Goal: Information Seeking & Learning: Learn about a topic

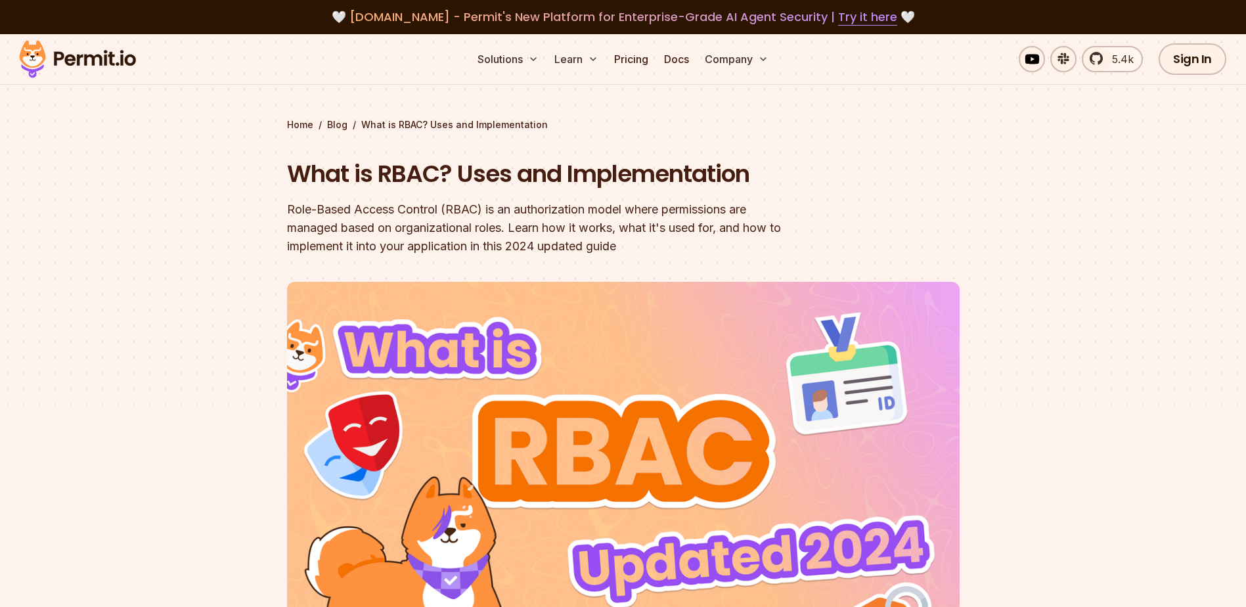
drag, startPoint x: 167, startPoint y: 462, endPoint x: 173, endPoint y: 406, distance: 56.2
click at [173, 407] on div at bounding box center [623, 525] width 1246 height 473
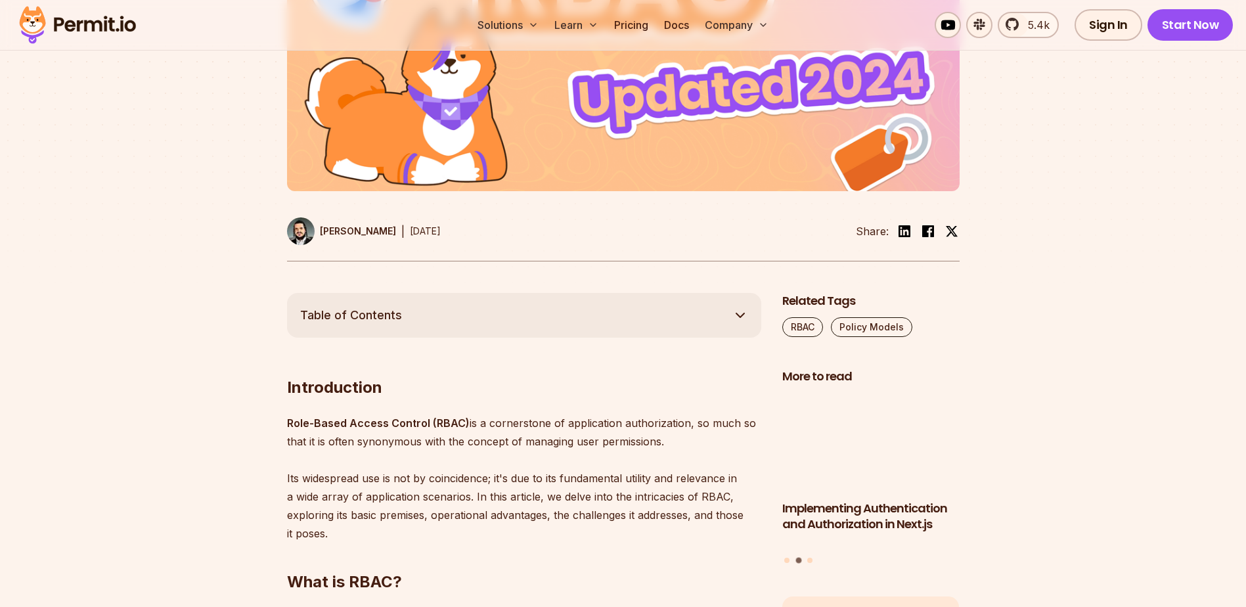
scroll to position [525, 0]
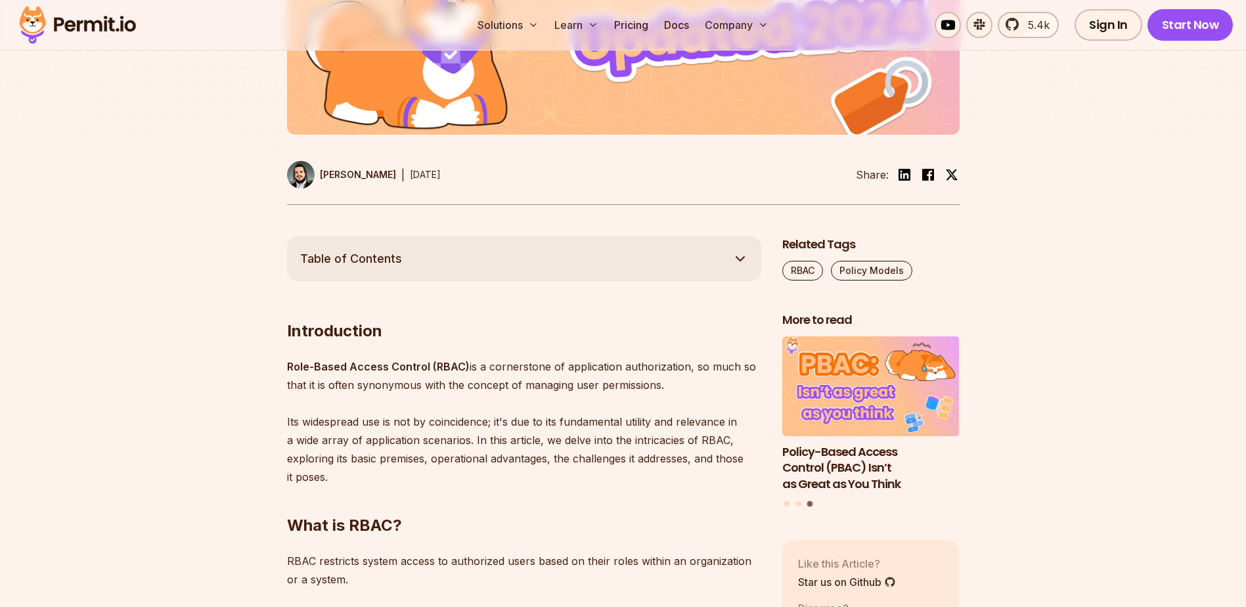
click at [299, 175] on img at bounding box center [301, 175] width 28 height 28
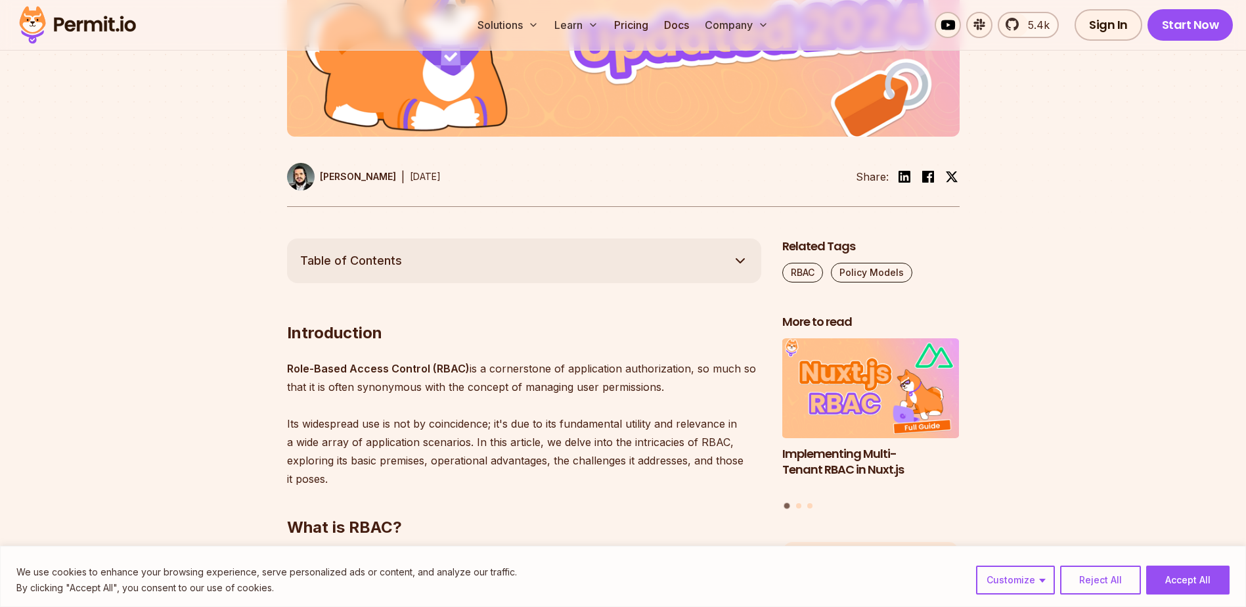
scroll to position [525, 0]
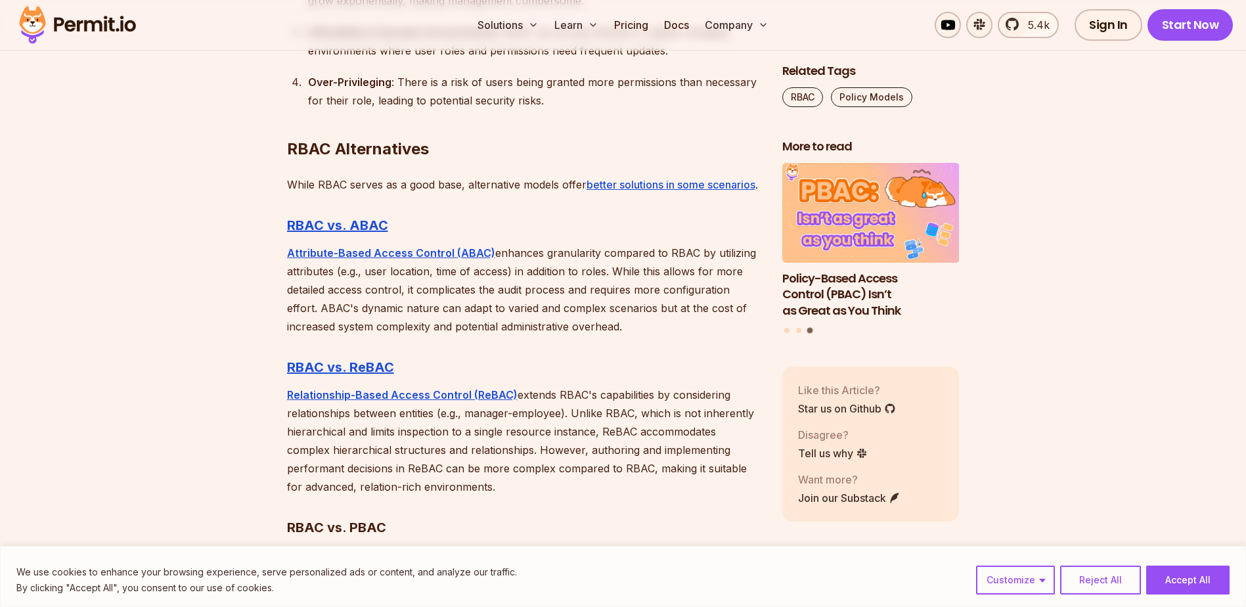
scroll to position [3414, 0]
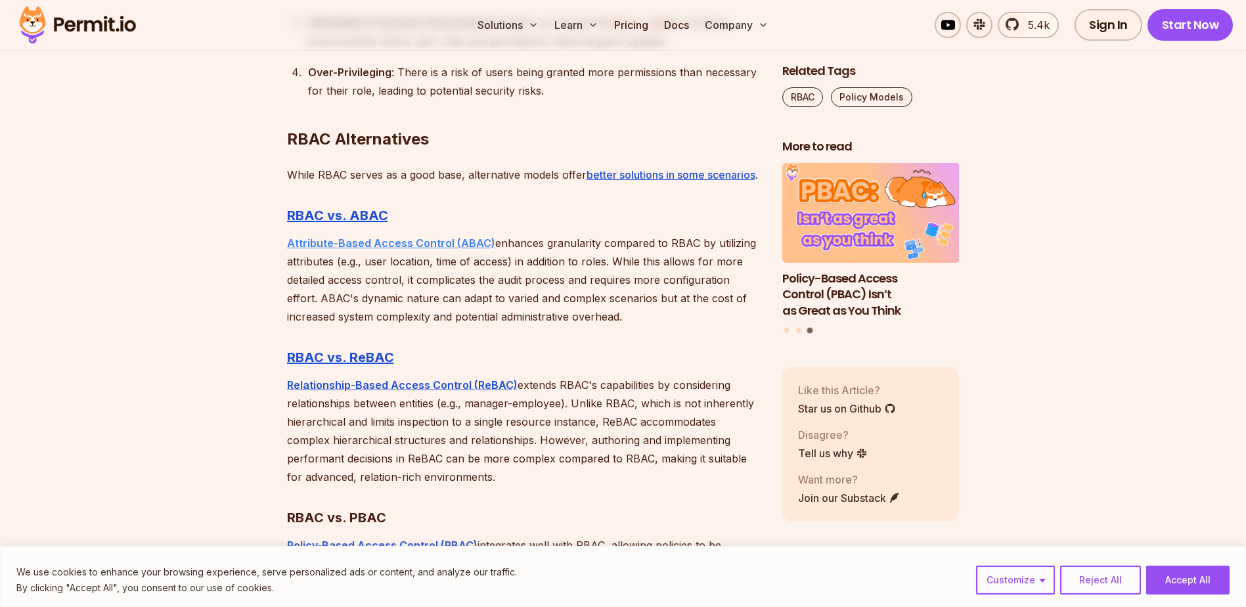
click at [370, 250] on strong "Attribute-Based Access Control (ABAC)" at bounding box center [391, 242] width 208 height 13
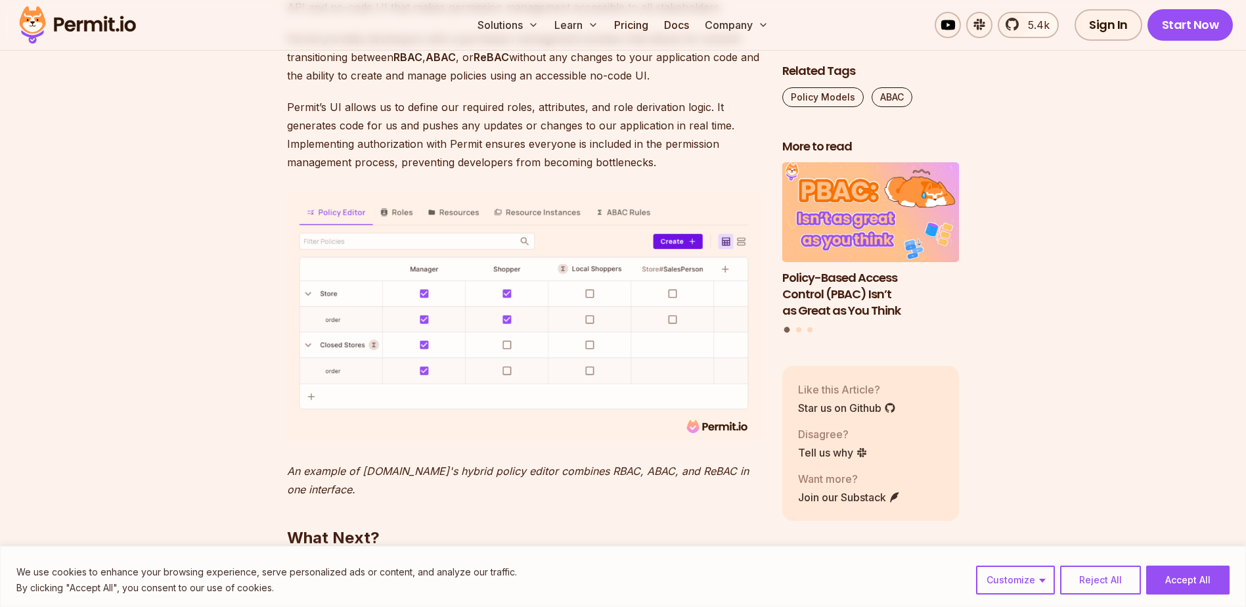
scroll to position [5253, 0]
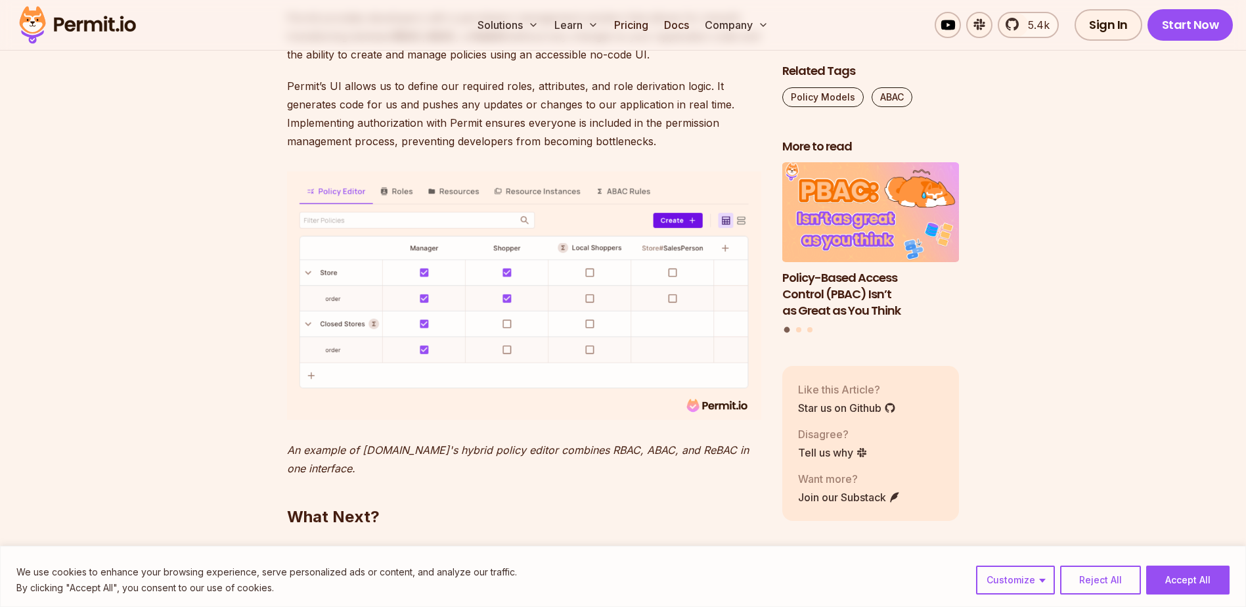
click at [97, 24] on img at bounding box center [77, 25] width 129 height 45
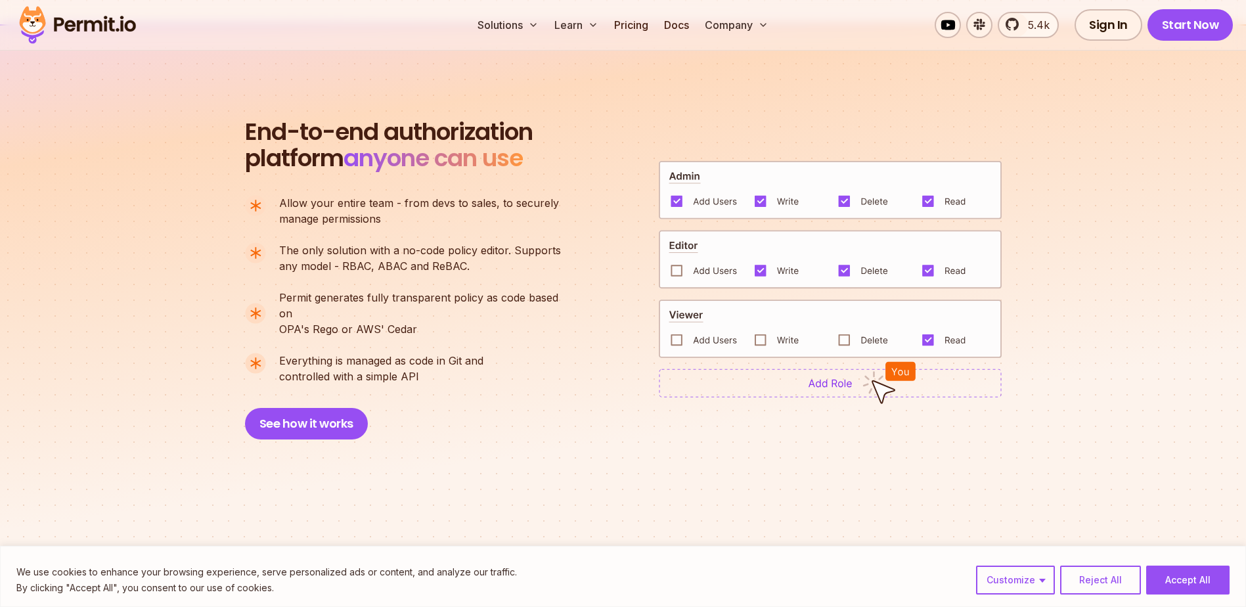
scroll to position [854, 0]
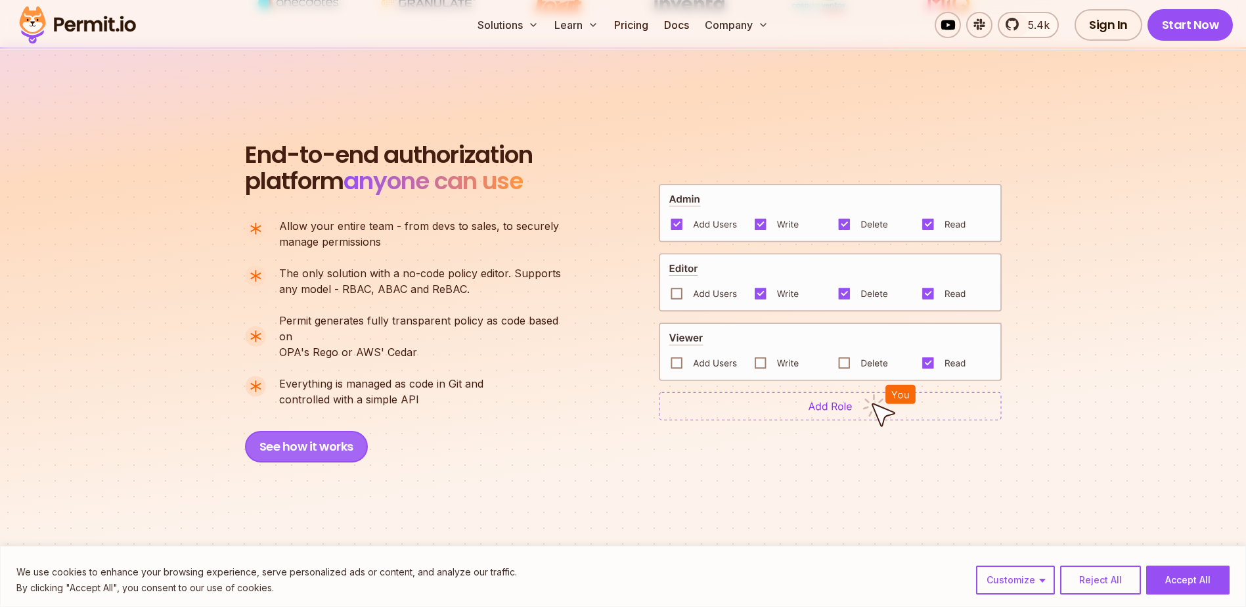
click at [305, 434] on button "See how it works" at bounding box center [306, 447] width 123 height 32
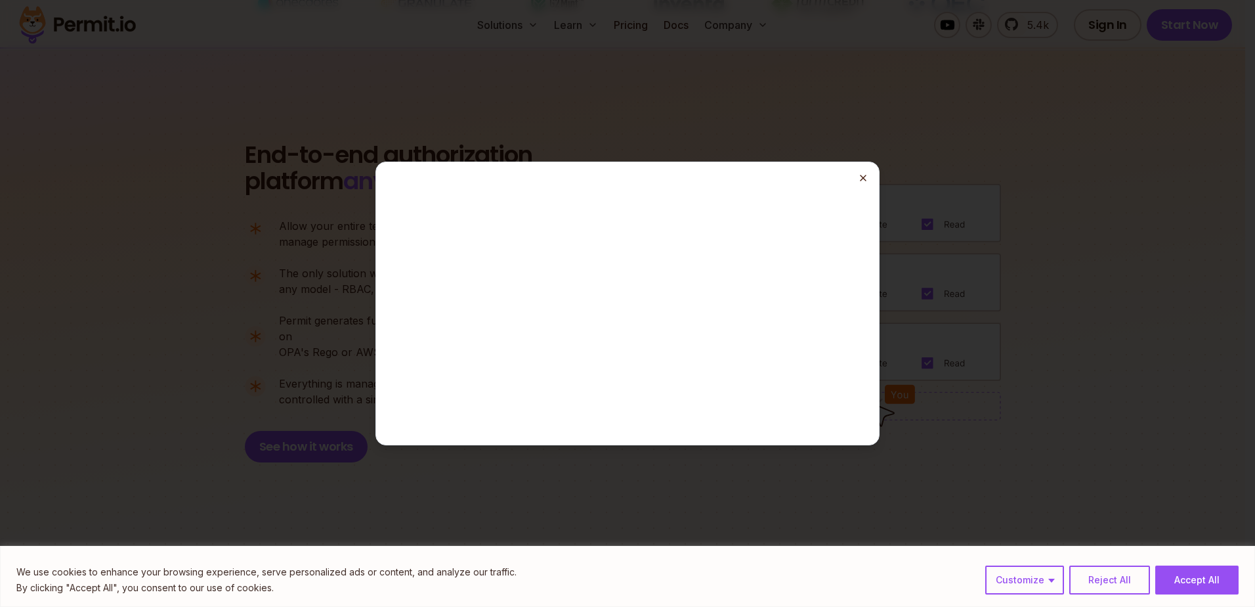
click at [864, 179] on icon "button" at bounding box center [863, 178] width 11 height 11
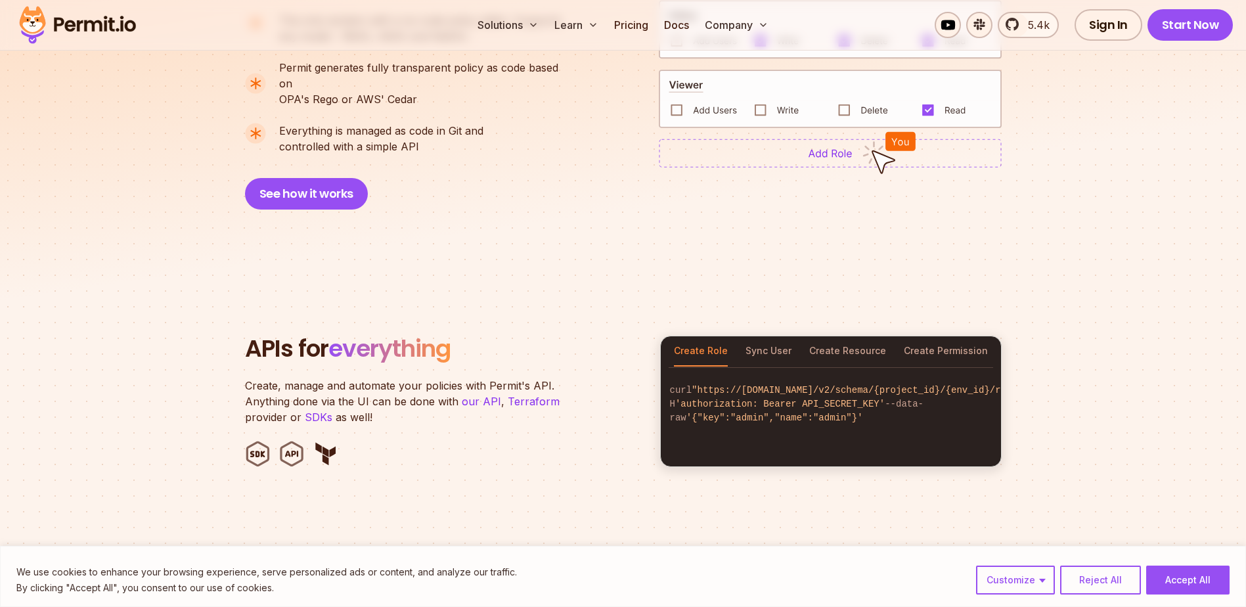
scroll to position [1313, 0]
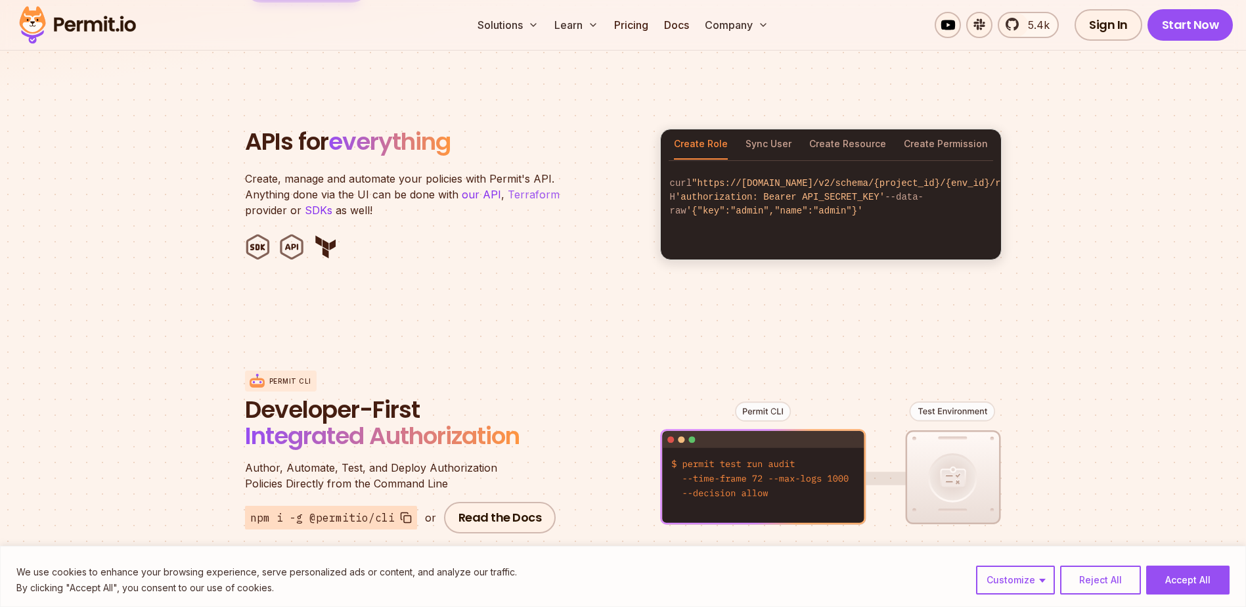
click at [529, 188] on link "Terraform" at bounding box center [534, 194] width 52 height 13
